Goal: Transaction & Acquisition: Purchase product/service

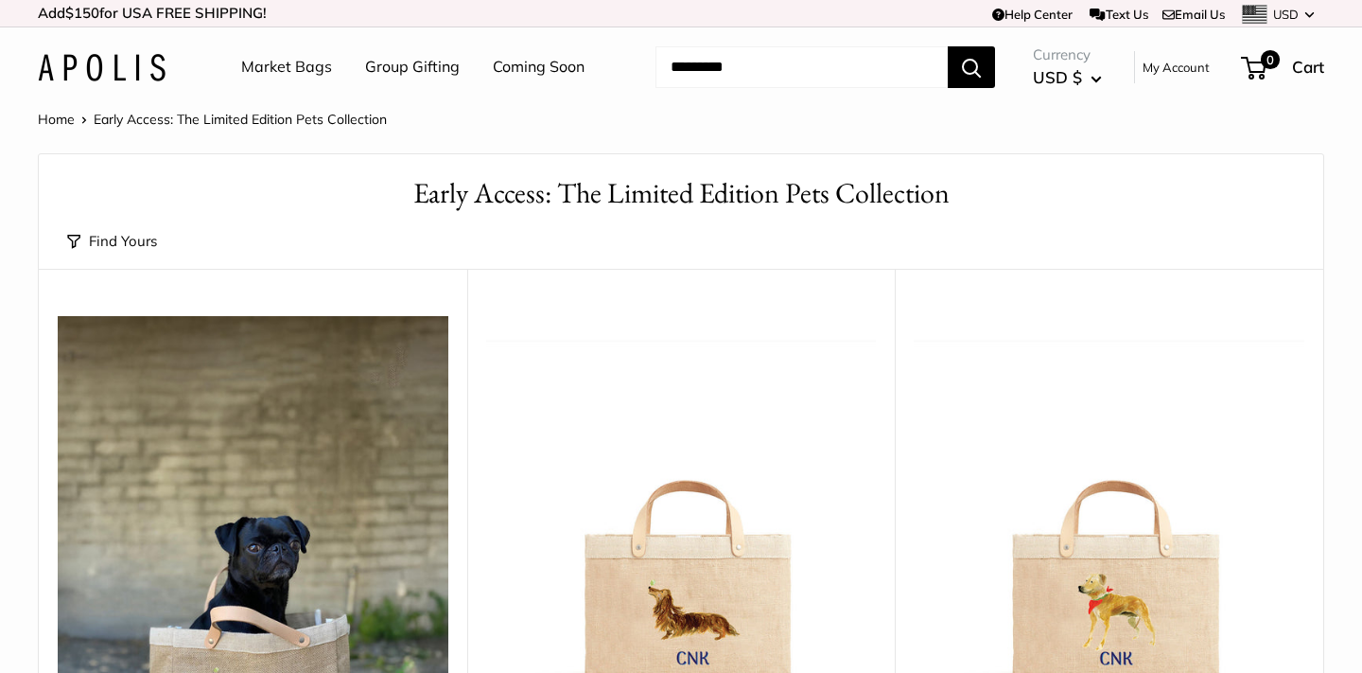
click at [133, 238] on button "Find Yours" at bounding box center [112, 241] width 90 height 26
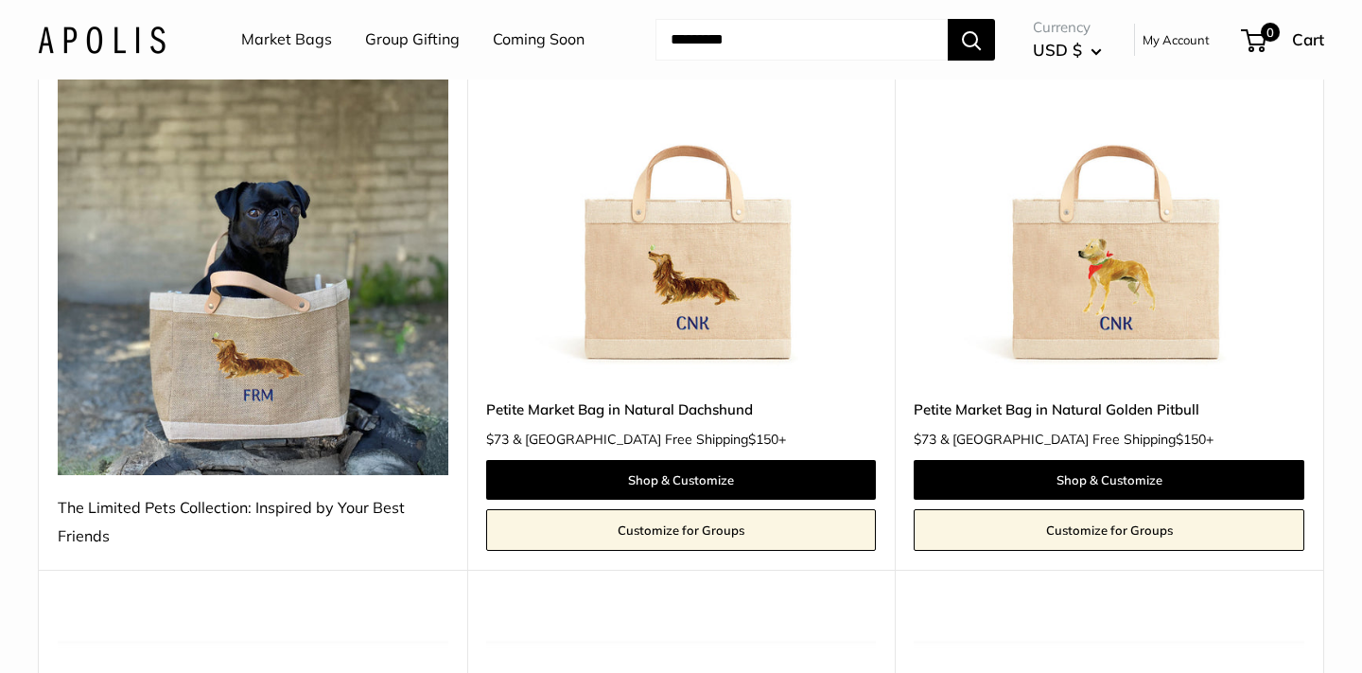
scroll to position [342, 0]
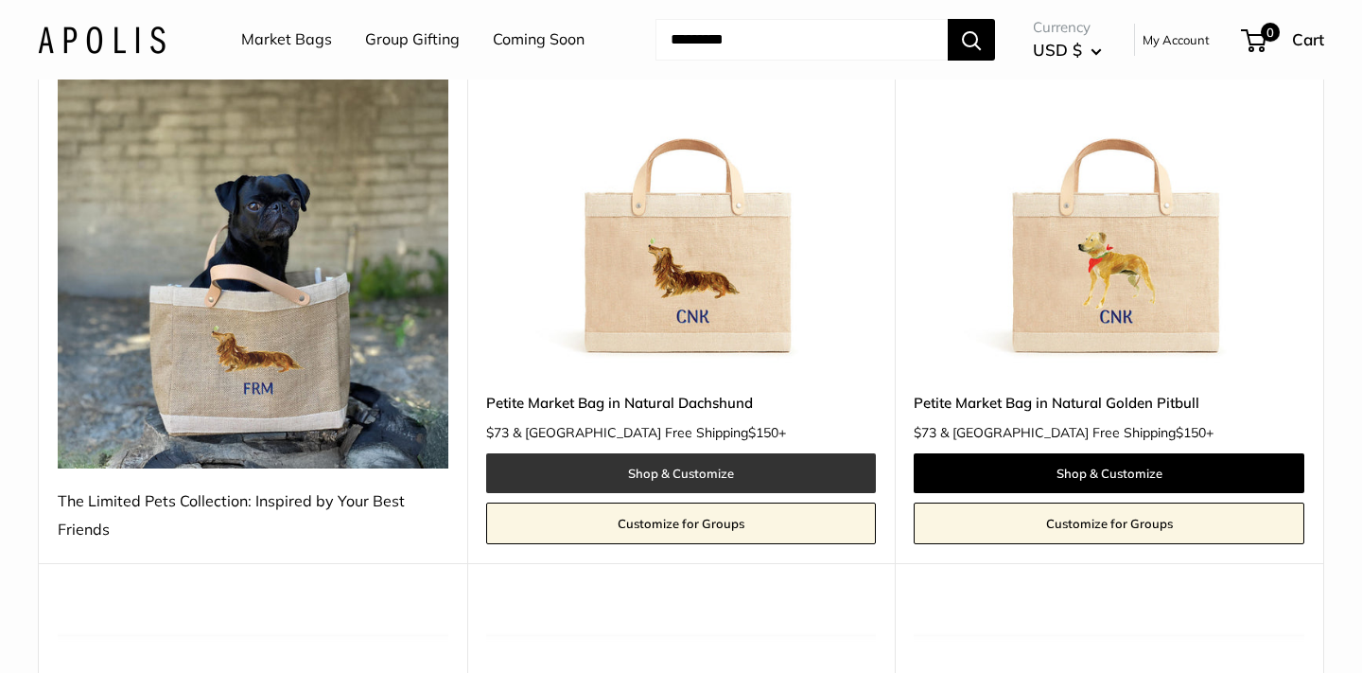
click at [697, 469] on link "Shop & Customize" at bounding box center [681, 473] width 391 height 40
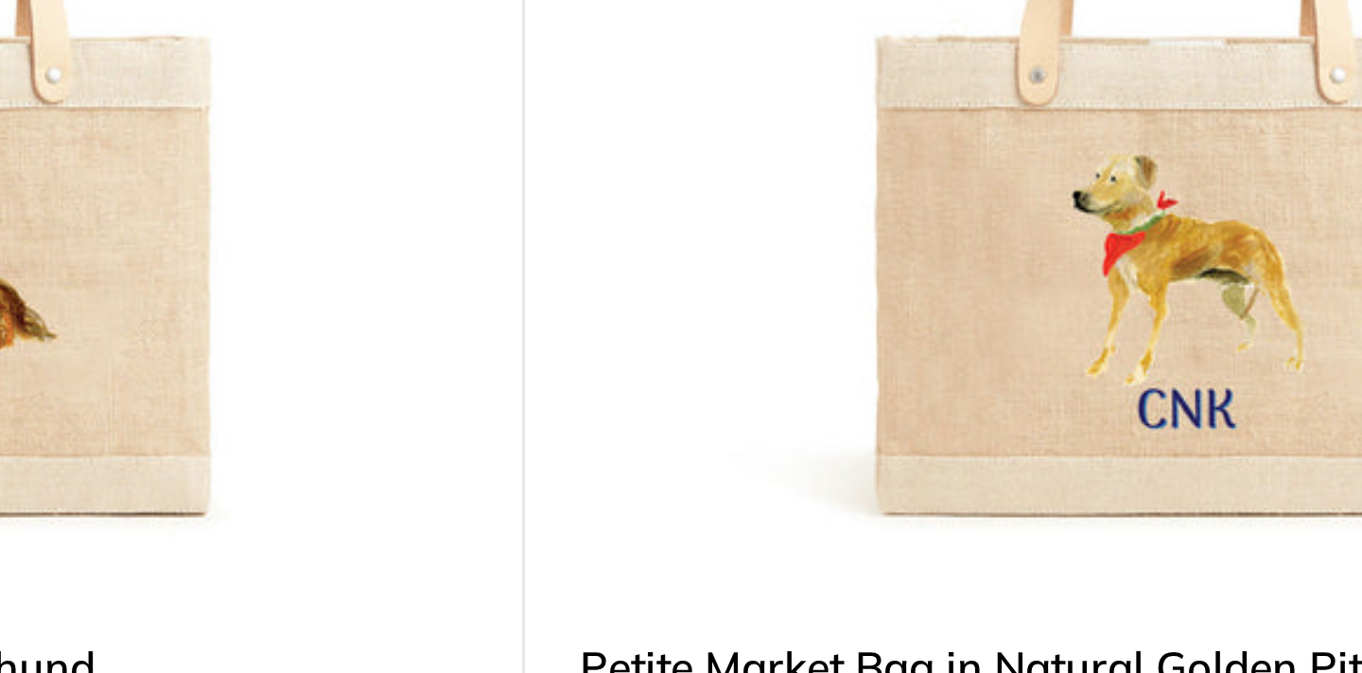
scroll to position [348, 0]
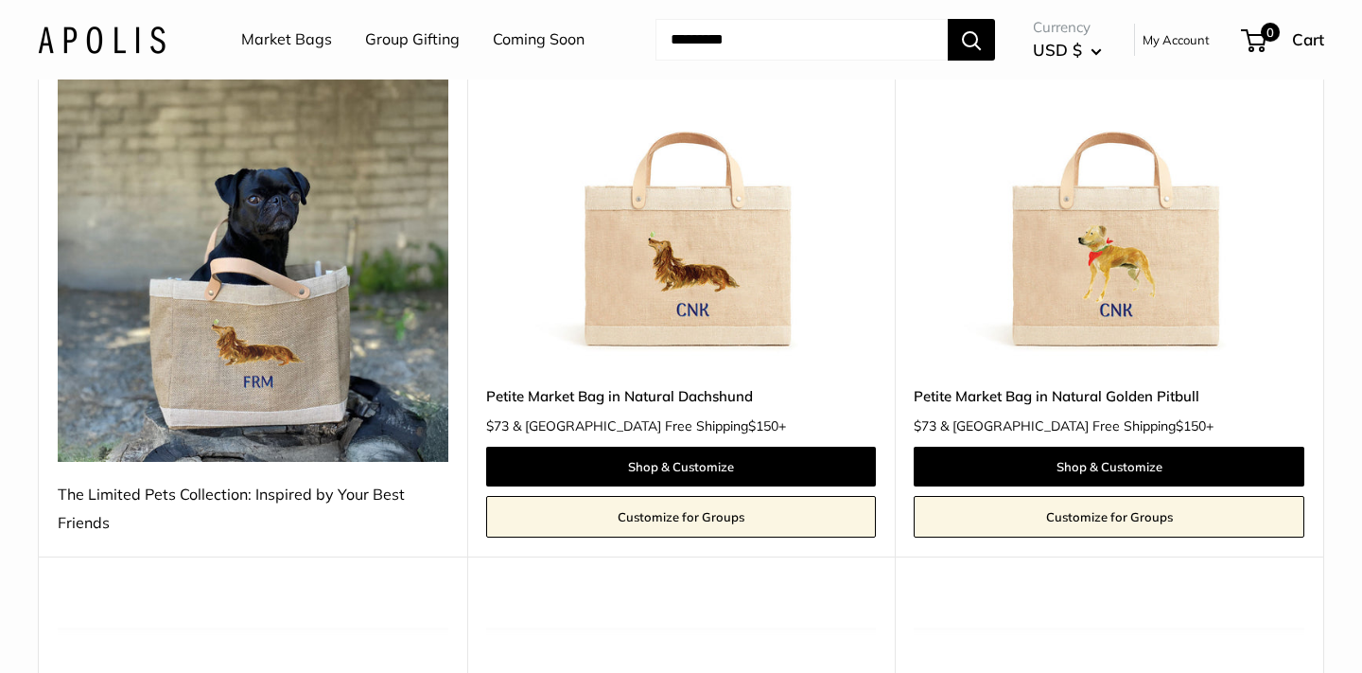
click at [0, 0] on img at bounding box center [0, 0] width 0 height 0
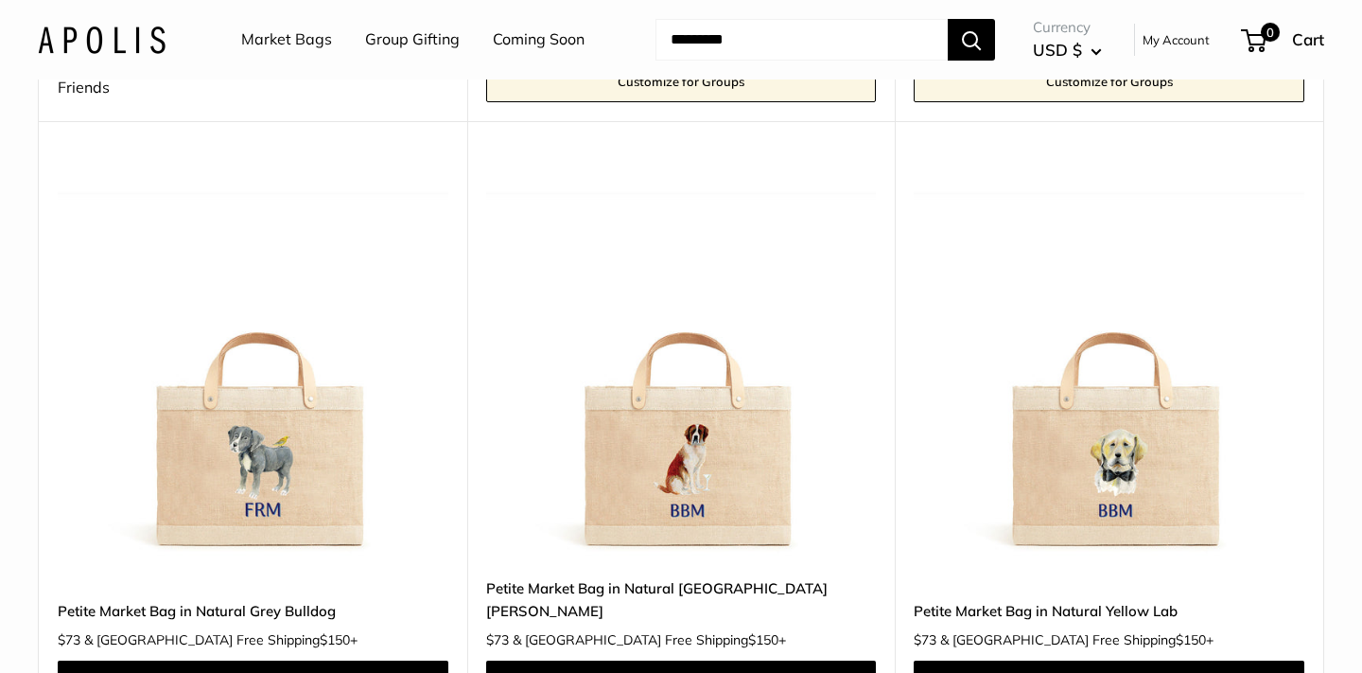
scroll to position [900, 0]
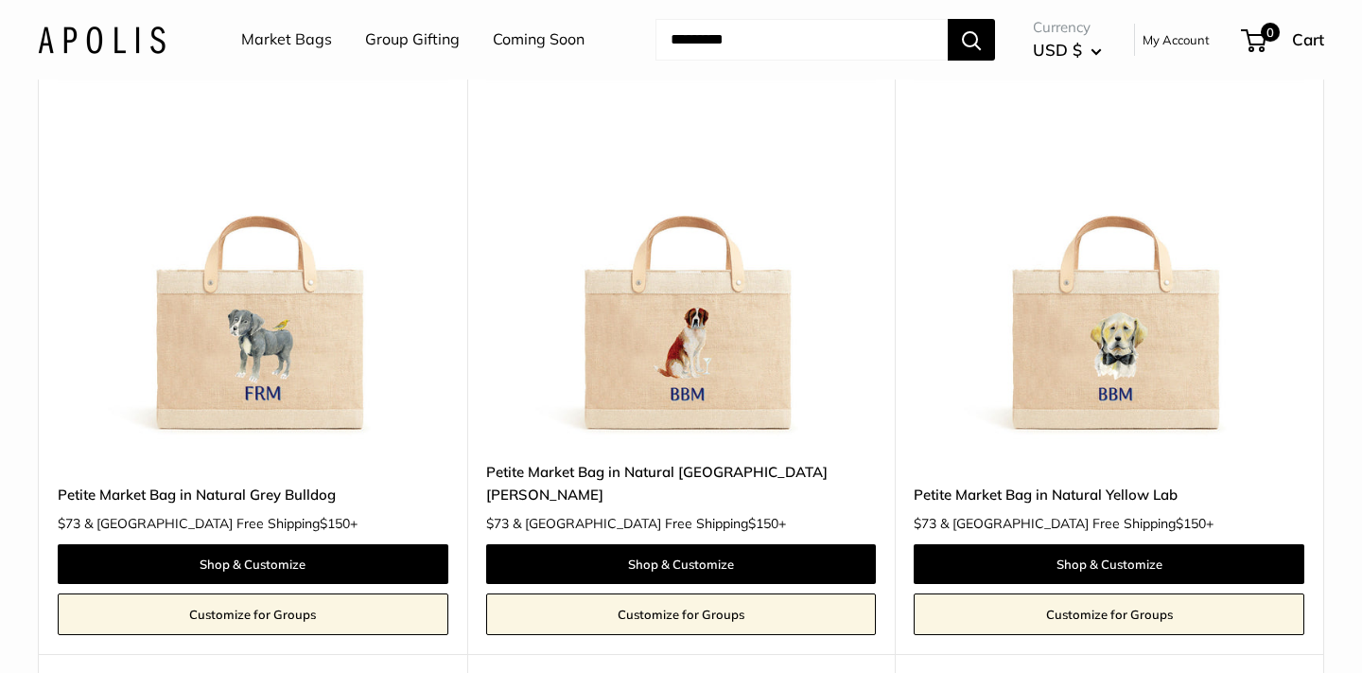
click at [0, 0] on img at bounding box center [0, 0] width 0 height 0
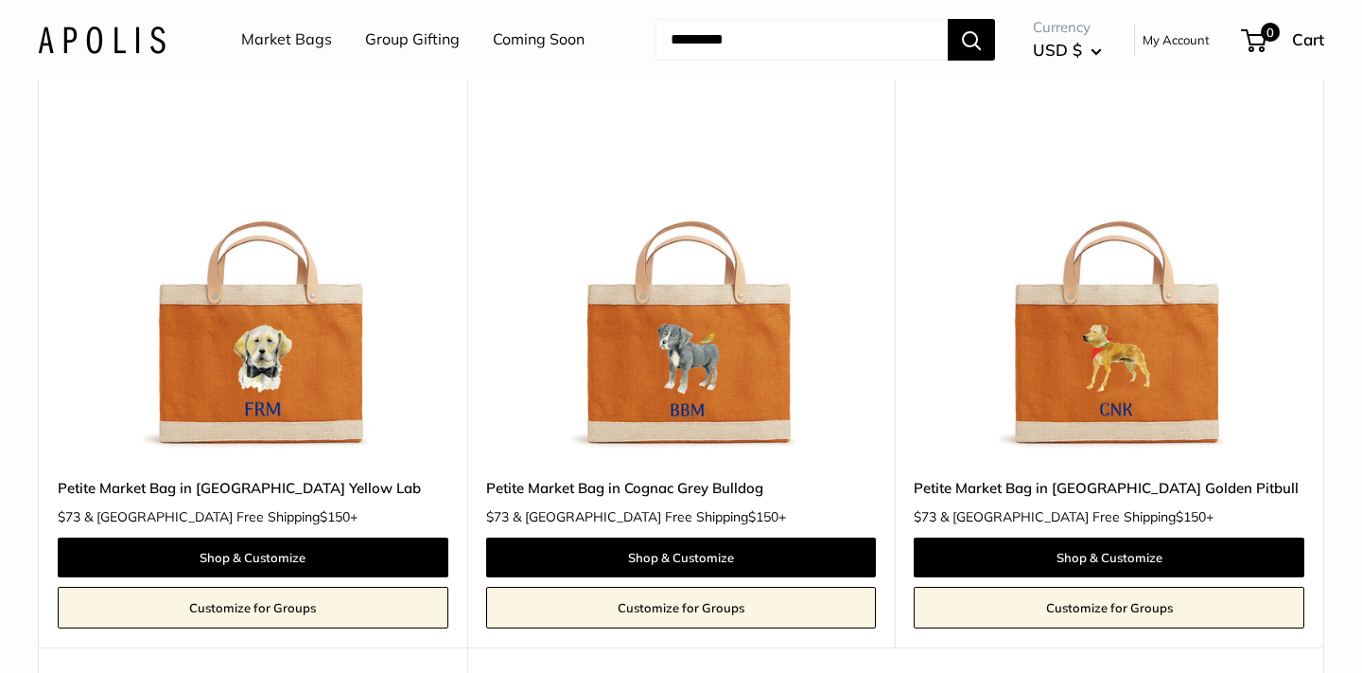
scroll to position [2814, 0]
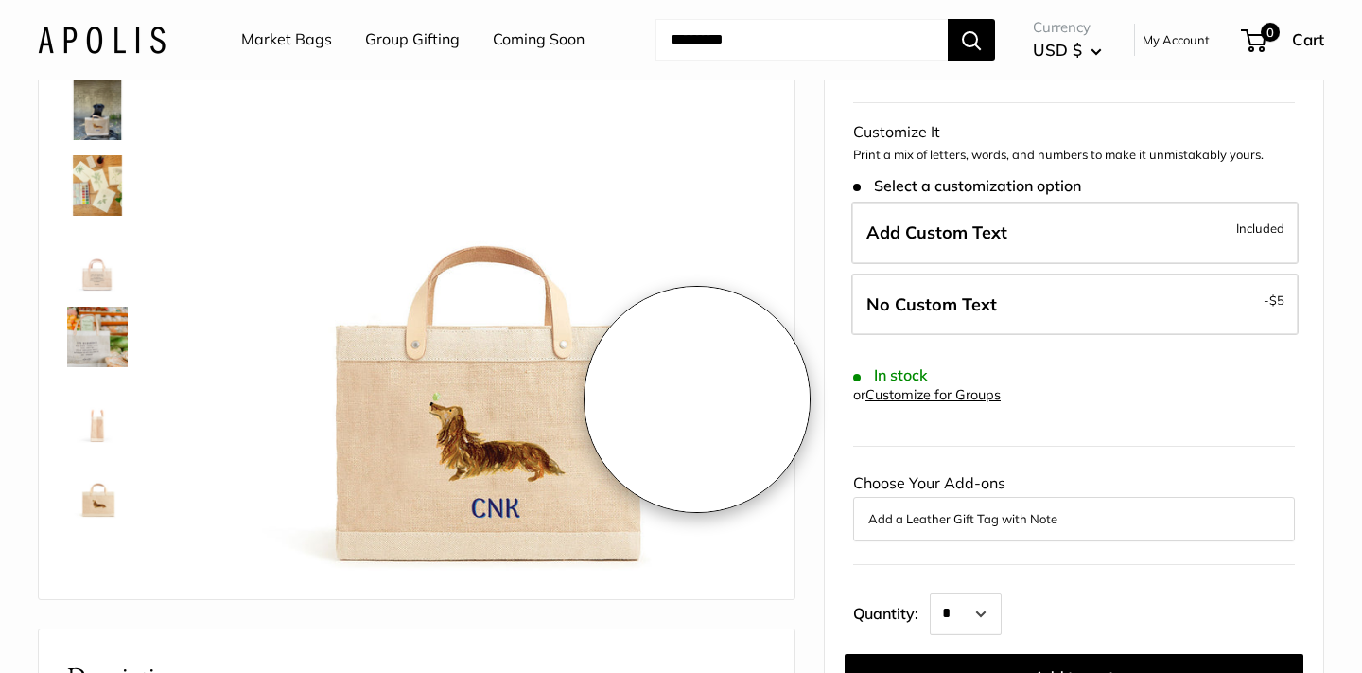
scroll to position [208, 0]
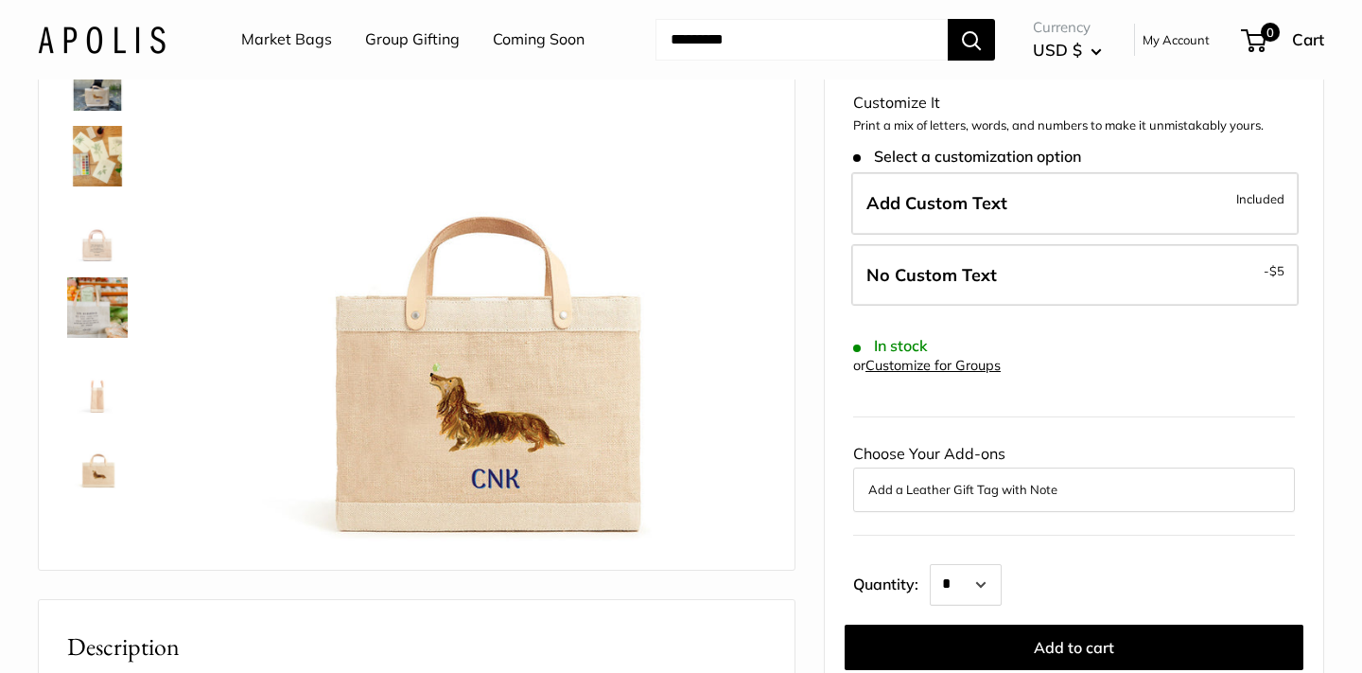
click at [103, 274] on link at bounding box center [97, 307] width 68 height 68
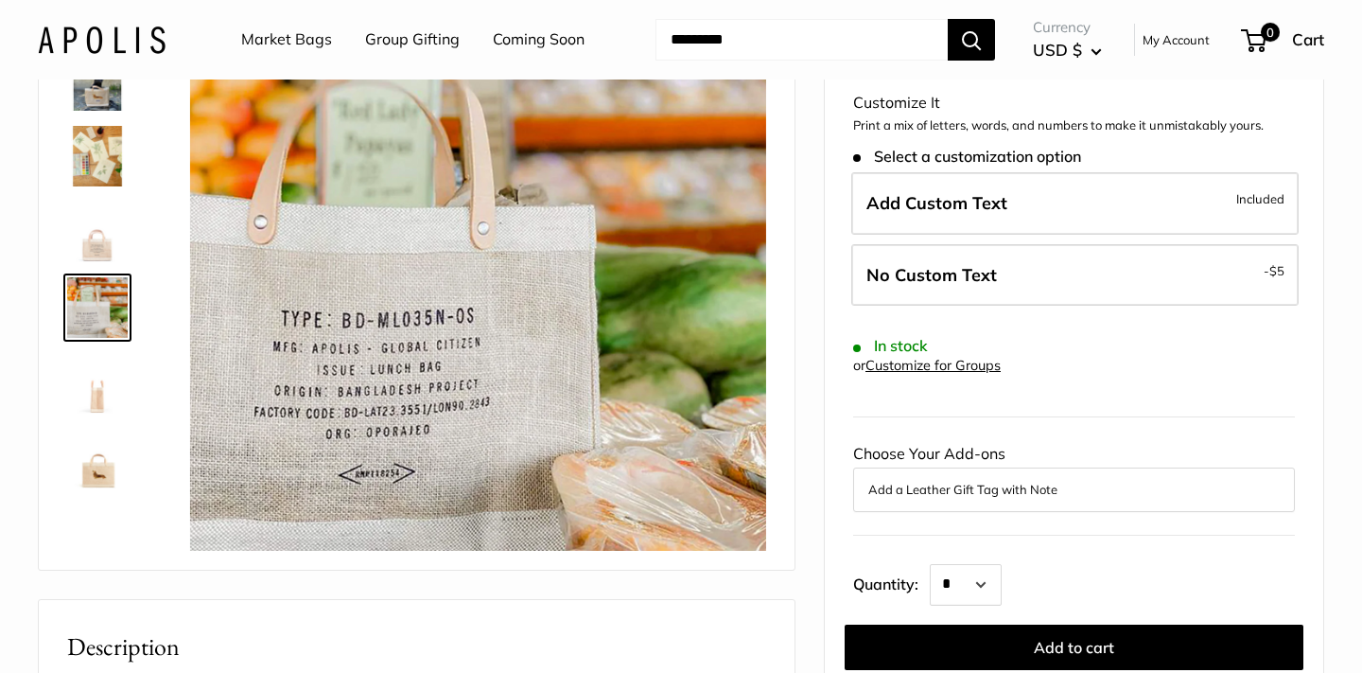
click at [101, 230] on img at bounding box center [97, 232] width 61 height 61
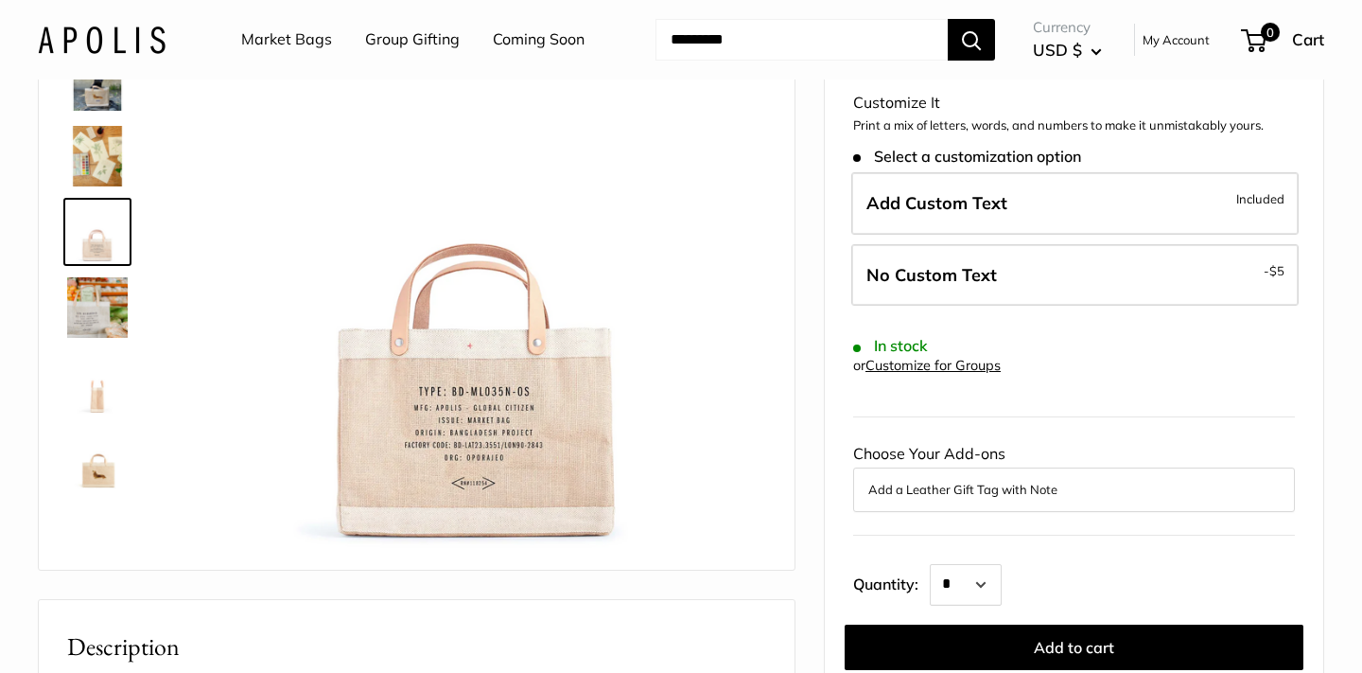
click at [91, 172] on img at bounding box center [97, 156] width 61 height 61
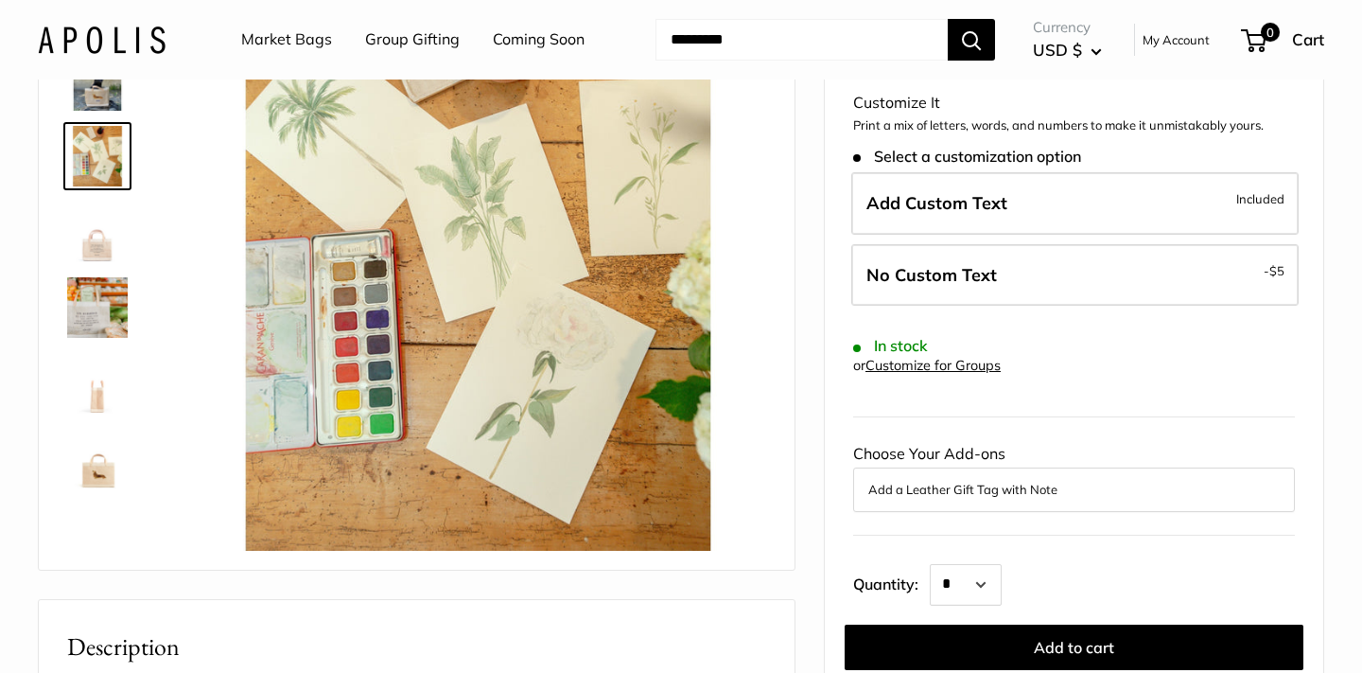
click at [91, 111] on link at bounding box center [97, 80] width 68 height 68
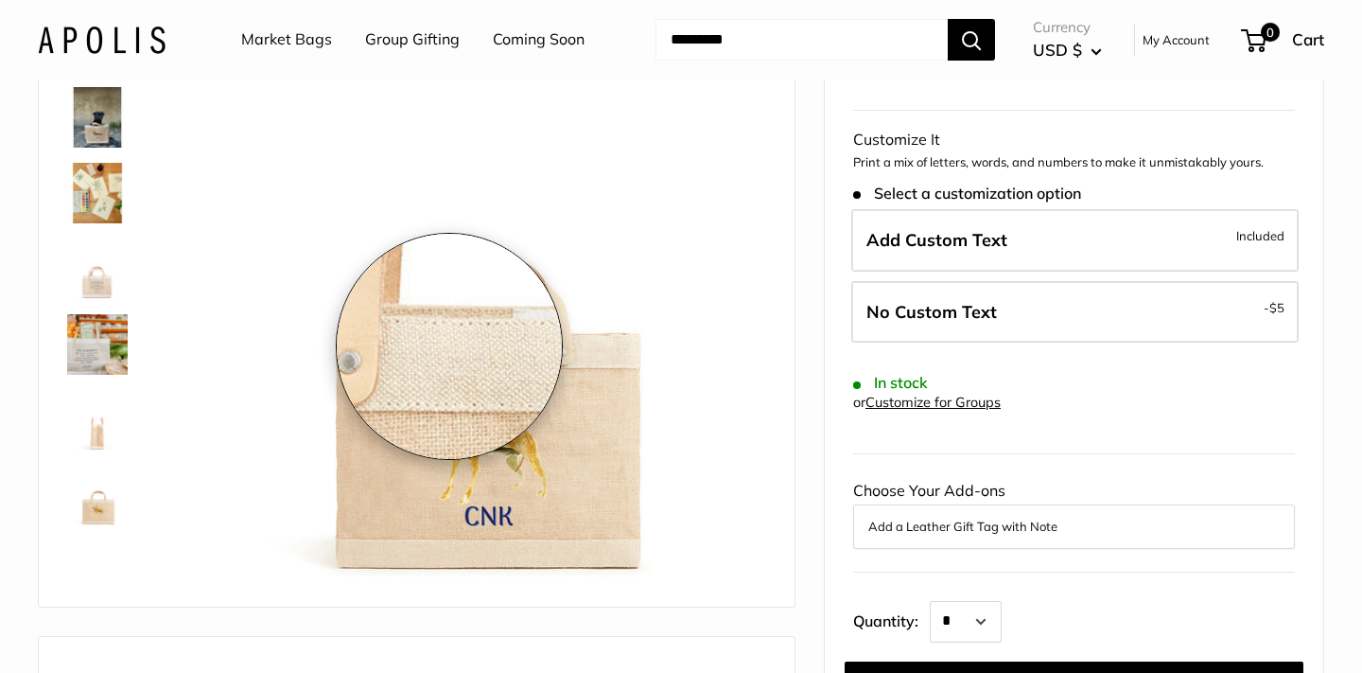
scroll to position [175, 0]
